Goal: Transaction & Acquisition: Book appointment/travel/reservation

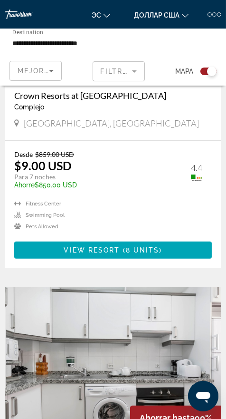
scroll to position [387, 0]
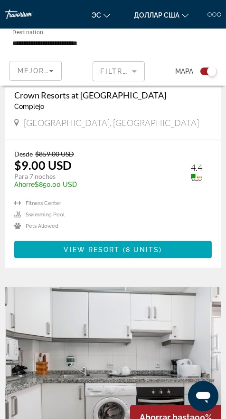
click at [22, 215] on li "Swimming Pool" at bounding box center [109, 214] width 191 height 7
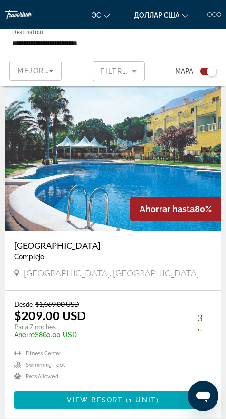
scroll to position [2800, 0]
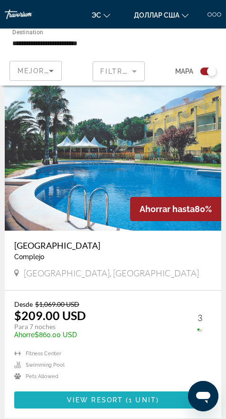
click at [145, 396] on span "1 unit" at bounding box center [143, 400] width 28 height 8
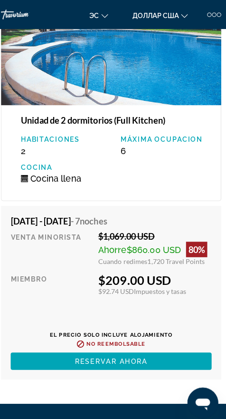
scroll to position [1695, 0]
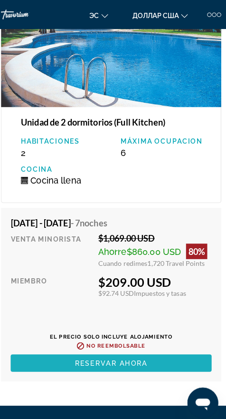
click at [160, 353] on span "Основное содержание" at bounding box center [113, 357] width 198 height 23
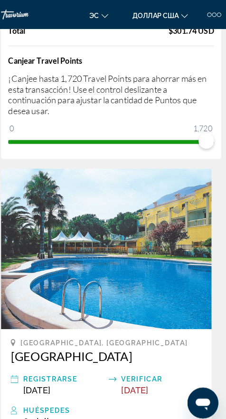
scroll to position [122, 0]
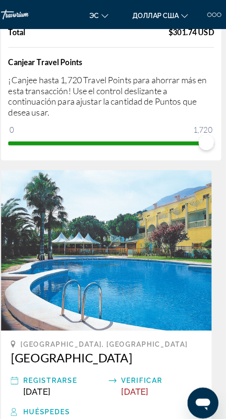
click at [149, 287] on img "Основное содержание" at bounding box center [108, 246] width 207 height 158
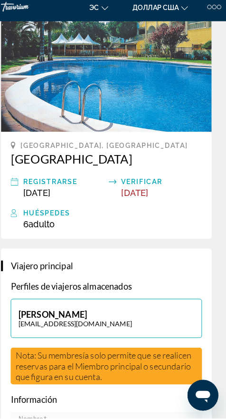
scroll to position [310, 0]
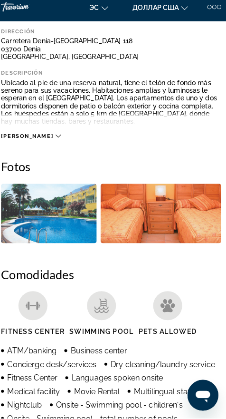
scroll to position [290, 0]
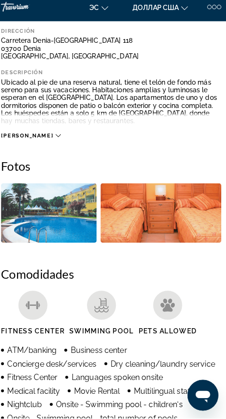
click at [178, 217] on img "Open full-screen image slider" at bounding box center [162, 217] width 119 height 59
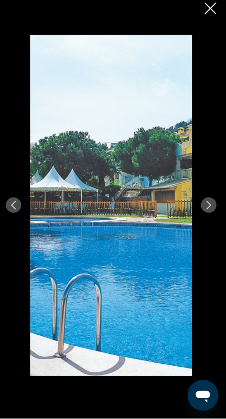
click at [209, 214] on icon "Next image" at bounding box center [209, 209] width 9 height 9
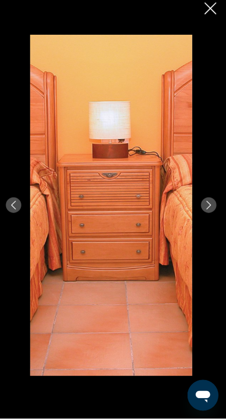
click at [206, 217] on button "Next image" at bounding box center [209, 209] width 15 height 15
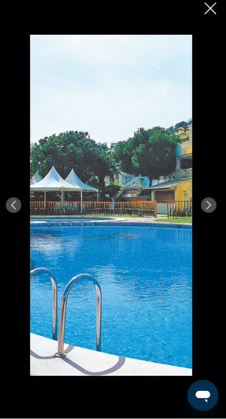
click at [206, 217] on button "Next image" at bounding box center [209, 209] width 15 height 15
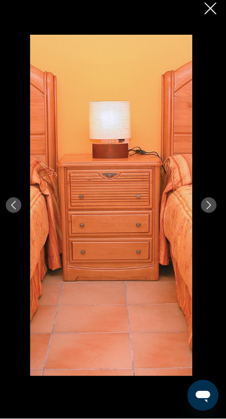
click at [191, 250] on img "Основное содержание" at bounding box center [113, 209] width 160 height 335
click at [209, 214] on icon "Next image" at bounding box center [209, 209] width 9 height 9
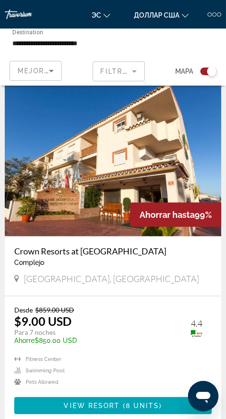
scroll to position [223, 0]
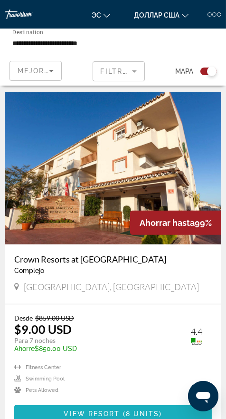
click at [146, 410] on span "8 units" at bounding box center [143, 414] width 34 height 8
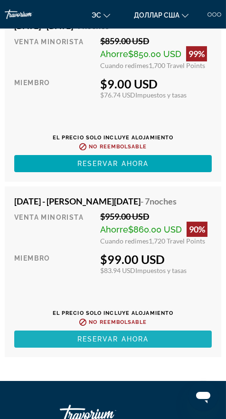
scroll to position [2923, 0]
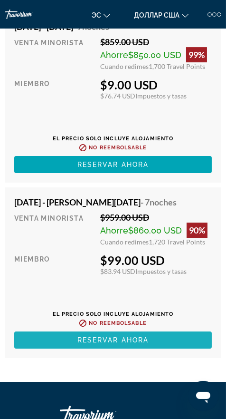
click at [148, 335] on span "Основное содержание" at bounding box center [113, 340] width 198 height 23
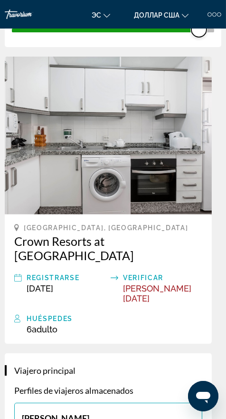
scroll to position [233, 0]
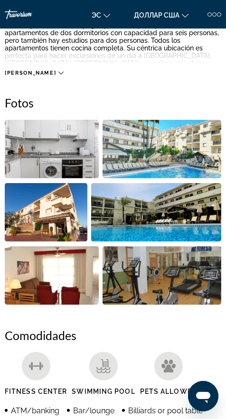
scroll to position [387, 0]
